Goal: Navigation & Orientation: Find specific page/section

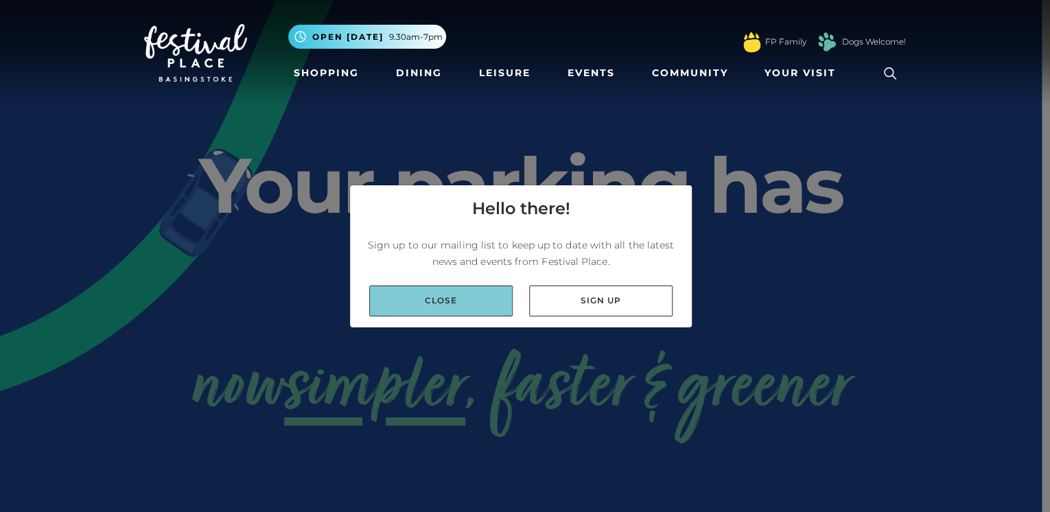
click at [469, 311] on link "Close" at bounding box center [440, 301] width 143 height 31
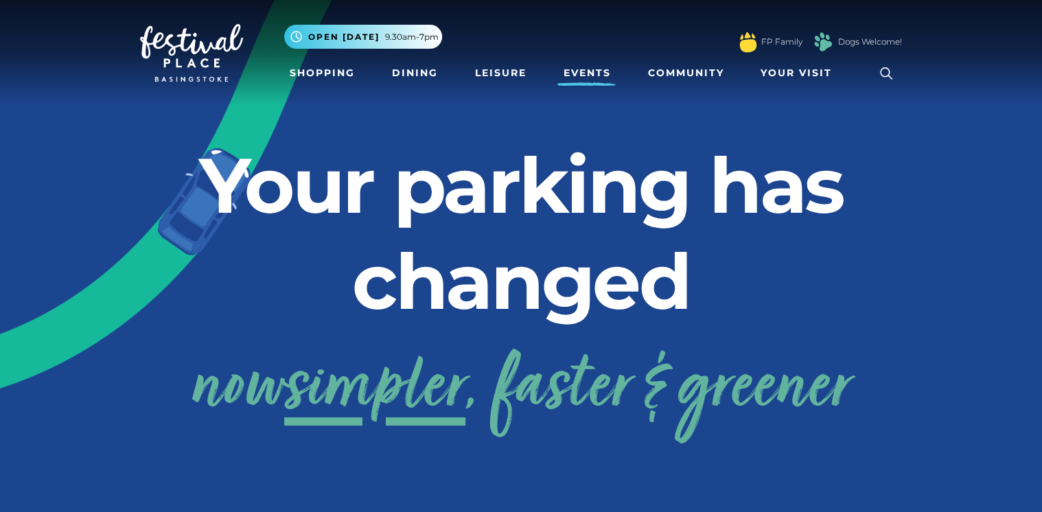
click at [577, 70] on link "Events" at bounding box center [586, 72] width 58 height 25
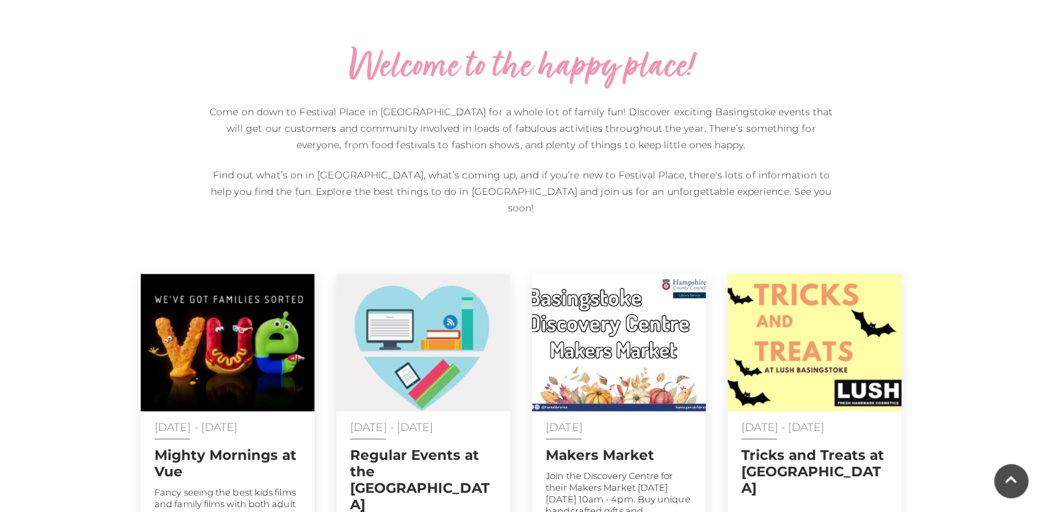
scroll to position [494, 0]
click at [1013, 478] on icon at bounding box center [1011, 474] width 12 height 13
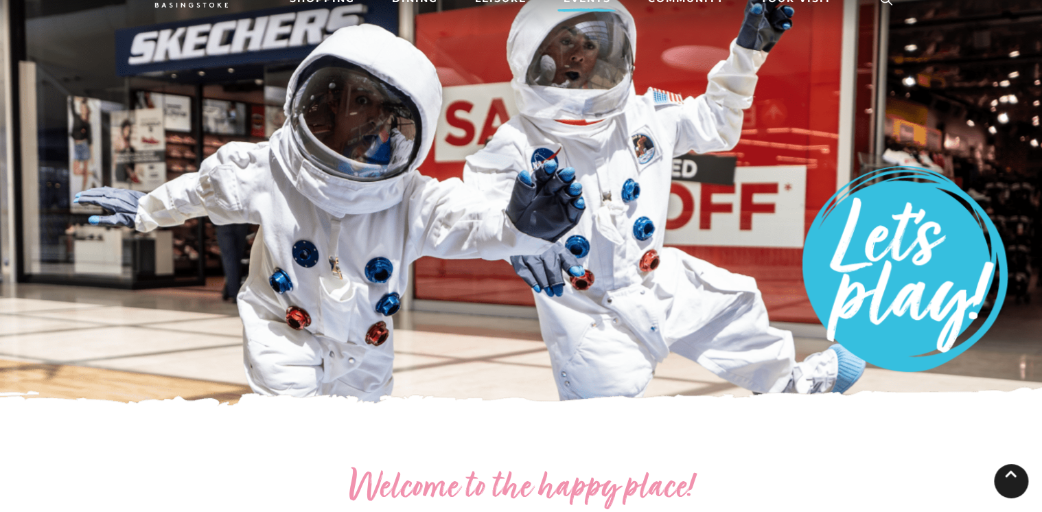
scroll to position [0, 0]
